Goal: Task Accomplishment & Management: Use online tool/utility

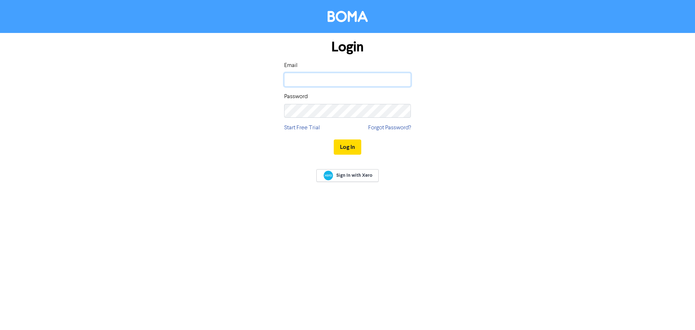
type input "[PERSON_NAME][EMAIL_ADDRESS][DOMAIN_NAME]"
click at [345, 144] on button "Log In" at bounding box center [348, 146] width 28 height 15
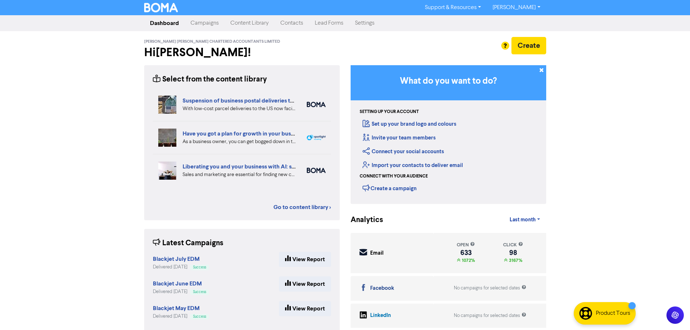
click at [209, 25] on link "Campaigns" at bounding box center [205, 23] width 40 height 14
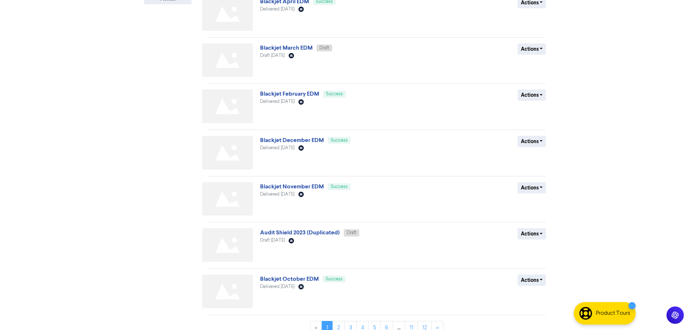
scroll to position [211, 0]
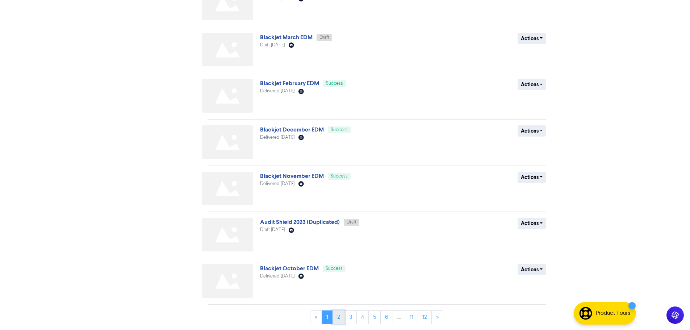
click at [340, 317] on link "2" at bounding box center [338, 317] width 12 height 14
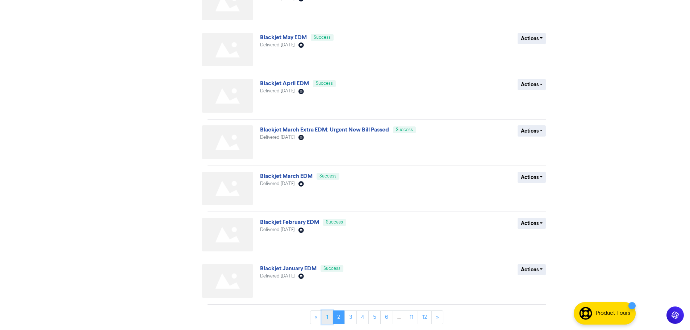
click at [328, 315] on link "1" at bounding box center [326, 317] width 11 height 14
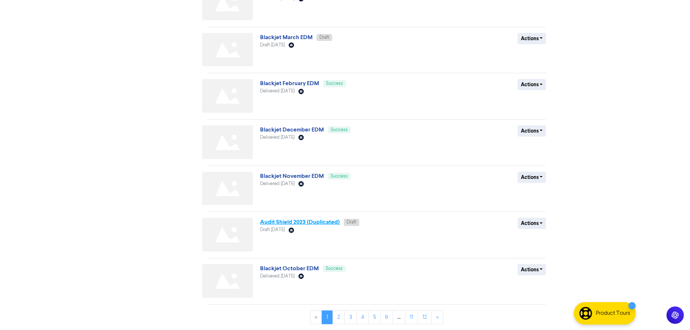
click at [327, 226] on link "Audit Shield 2023 (Duplicated)" at bounding box center [300, 221] width 80 height 7
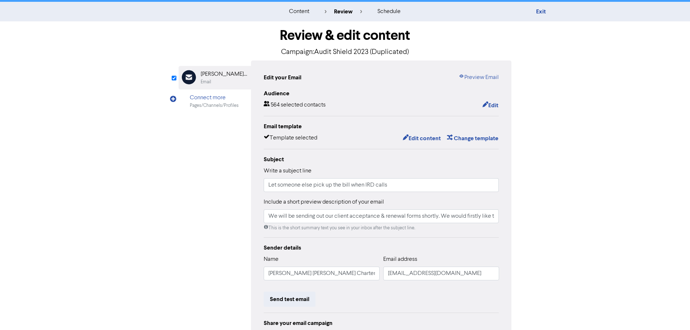
scroll to position [13, 0]
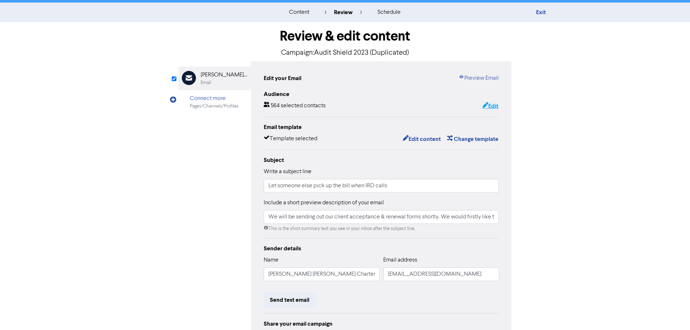
click at [491, 103] on button "Edit" at bounding box center [490, 105] width 17 height 9
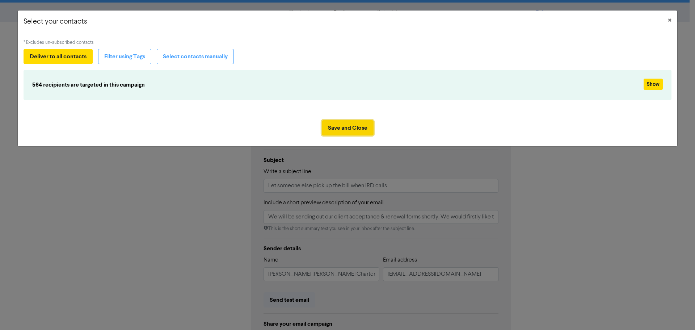
click at [331, 128] on button "Save and Close" at bounding box center [348, 127] width 52 height 15
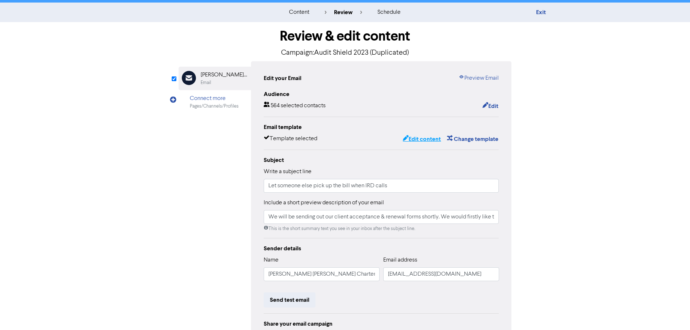
click at [415, 139] on button "Edit content" at bounding box center [421, 138] width 39 height 9
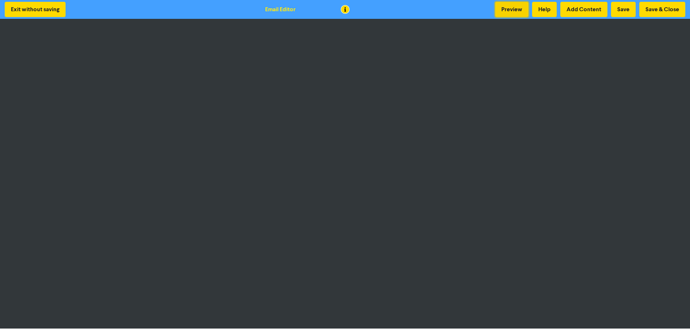
click at [512, 9] on button "Preview" at bounding box center [511, 9] width 33 height 15
